Goal: Use online tool/utility: Utilize a website feature to perform a specific function

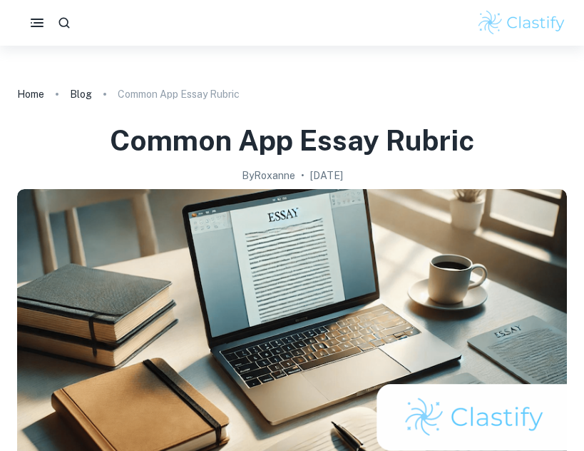
click at [517, 23] on img at bounding box center [522, 23] width 91 height 29
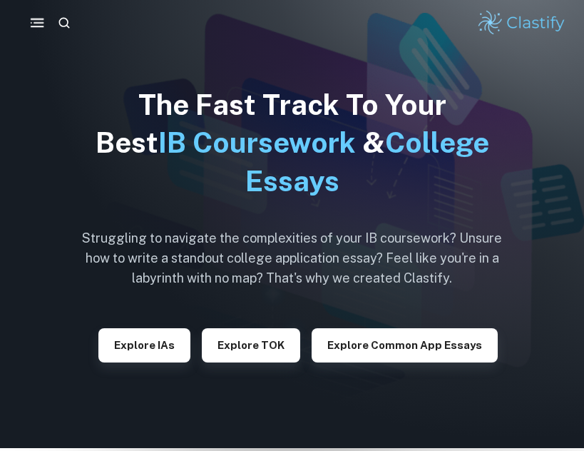
click at [34, 24] on icon "button" at bounding box center [38, 23] width 18 height 18
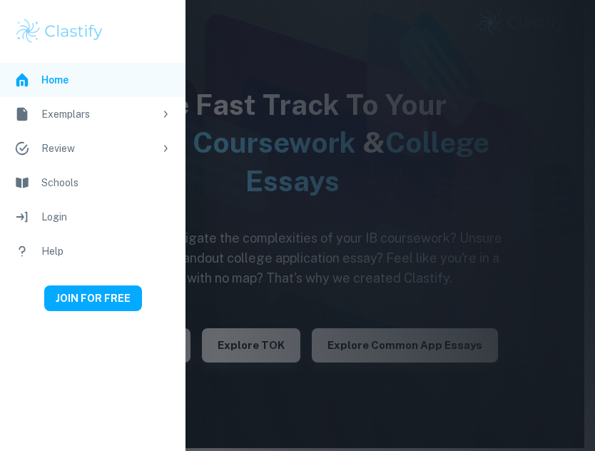
click at [86, 157] on li "Review" at bounding box center [93, 148] width 186 height 34
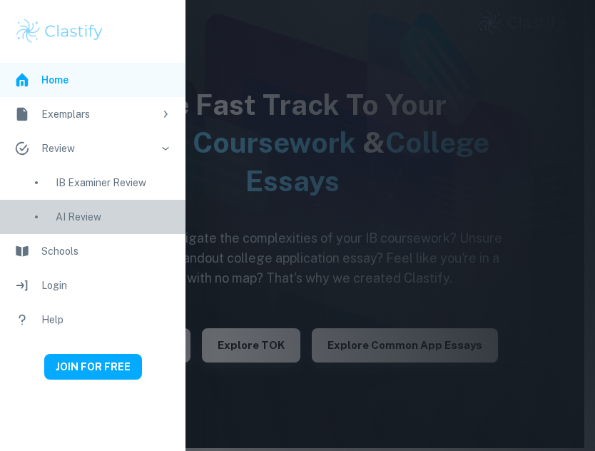
click at [132, 214] on div "AI Review" at bounding box center [114, 217] width 116 height 16
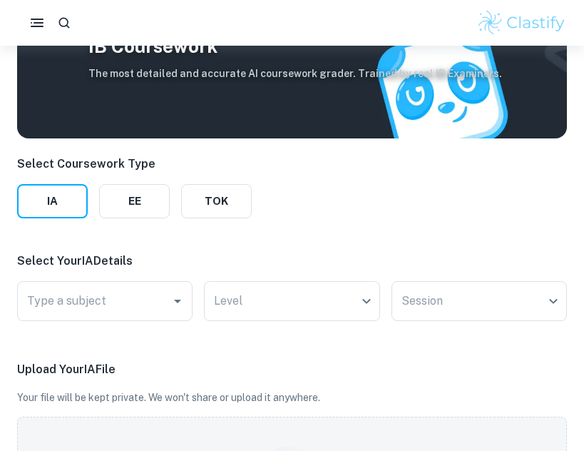
scroll to position [45, 0]
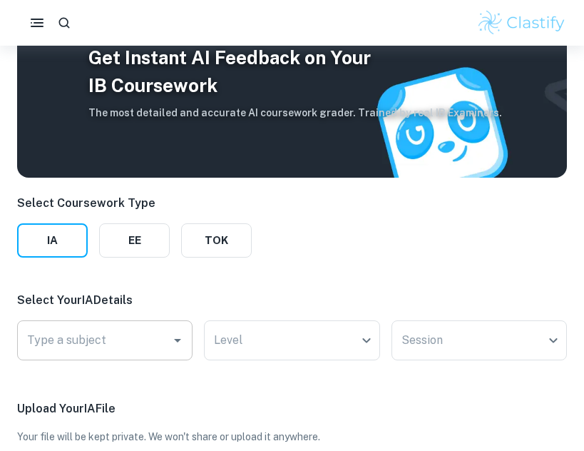
click at [120, 348] on input "Type a subject" at bounding box center [94, 340] width 141 height 27
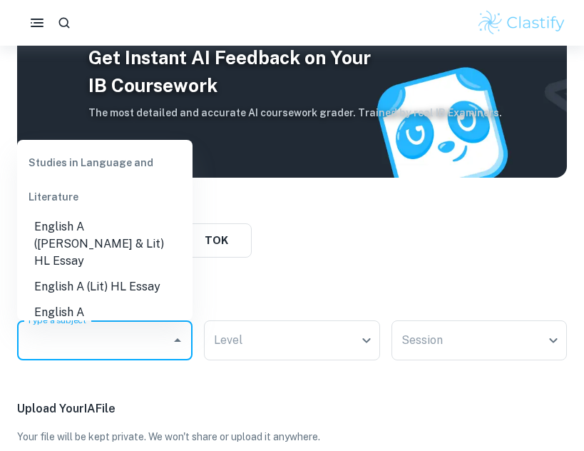
scroll to position [0, 0]
click at [161, 300] on li "English A ([PERSON_NAME] & Lit) IO" at bounding box center [105, 321] width 176 height 43
type input "English A ([PERSON_NAME] & Lit) IO"
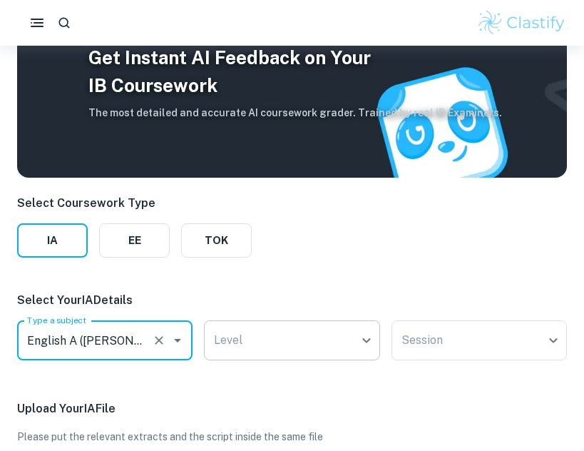
click at [279, 346] on body "We value your privacy We use cookies to enhance your browsing experience, serve…" at bounding box center [292, 226] width 584 height 451
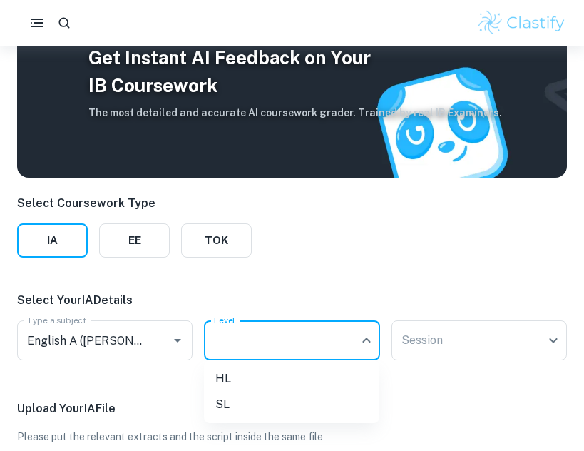
click at [257, 383] on li "HL" at bounding box center [292, 379] width 176 height 26
type input "HL"
click at [277, 340] on body "We value your privacy We use cookies to enhance your browsing experience, serve…" at bounding box center [292, 226] width 584 height 451
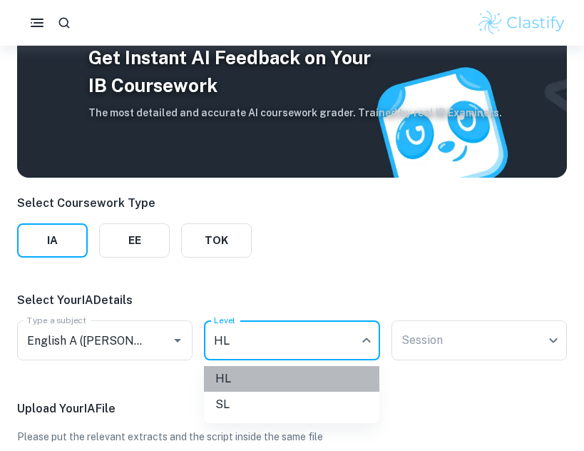
click at [256, 376] on li "HL" at bounding box center [292, 379] width 176 height 26
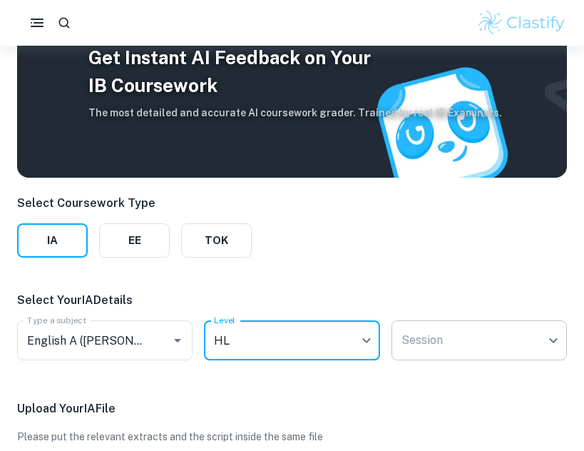
click at [437, 338] on body "We value your privacy We use cookies to enhance your browsing experience, serve…" at bounding box center [292, 226] width 584 height 451
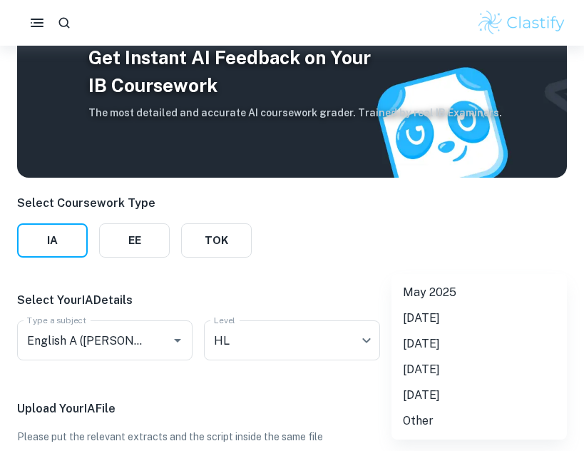
click at [325, 263] on div at bounding box center [292, 225] width 584 height 451
